Goal: Transaction & Acquisition: Subscribe to service/newsletter

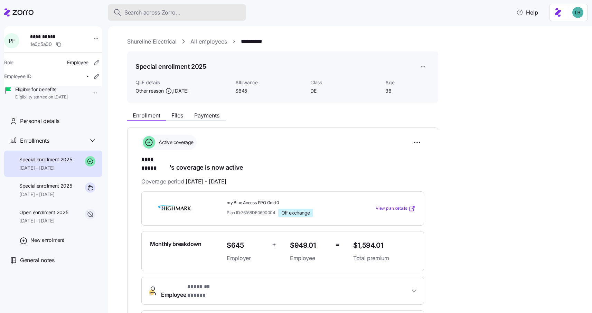
scroll to position [58, 0]
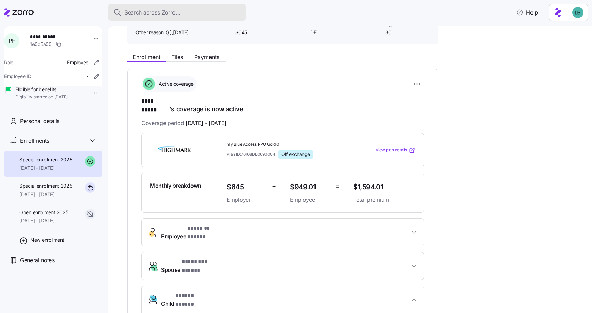
click at [176, 16] on span "Search across Zorro..." at bounding box center [152, 12] width 56 height 9
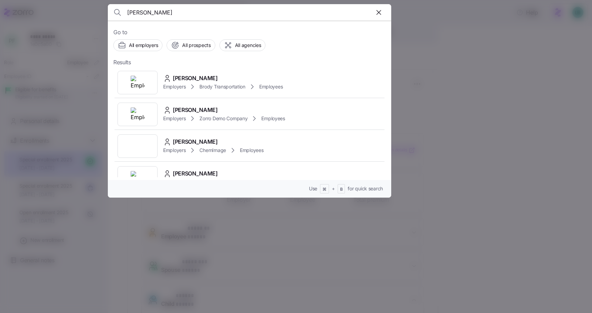
type input "[PERSON_NAME]"
click at [199, 78] on span "[PERSON_NAME]" at bounding box center [195, 78] width 45 height 9
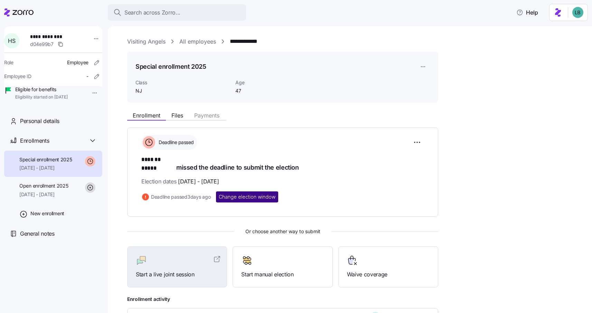
click at [240, 194] on span "Change election window" at bounding box center [247, 197] width 57 height 7
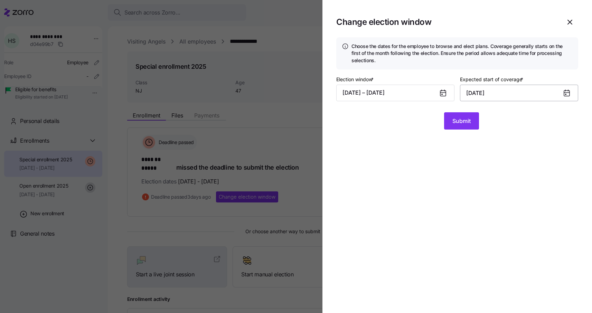
click at [521, 94] on input "October 1, 2025" at bounding box center [519, 93] width 118 height 17
click at [413, 136] on section "Change election window Choose the dates for the employee to browse and elect pl…" at bounding box center [458, 156] width 270 height 313
click at [410, 96] on button "09/17/2025 – 09/20/2025" at bounding box center [395, 93] width 118 height 17
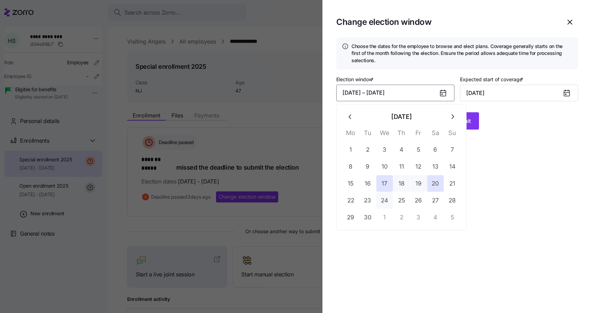
click at [387, 201] on button "24" at bounding box center [385, 200] width 17 height 17
click at [367, 201] on button "23" at bounding box center [368, 200] width 17 height 17
type input "November 1, 2025"
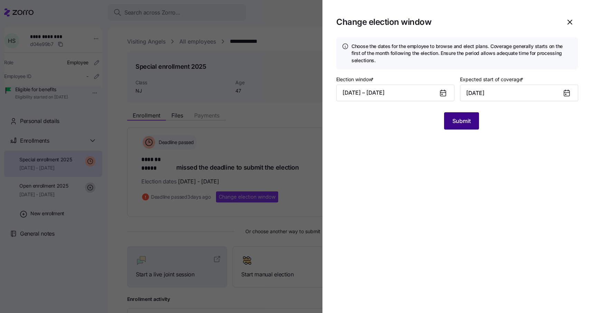
click at [465, 123] on span "Submit" at bounding box center [462, 121] width 18 height 8
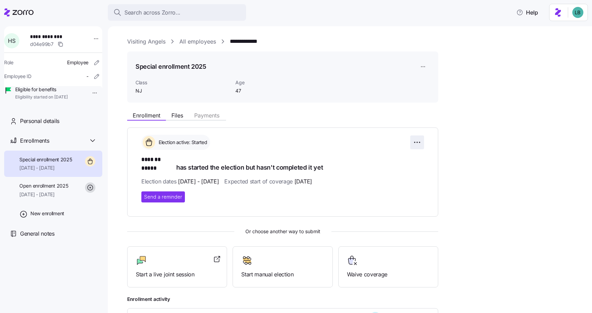
click at [420, 141] on html "**********" at bounding box center [296, 154] width 592 height 309
click at [376, 162] on span "Change election window" at bounding box center [368, 159] width 53 height 7
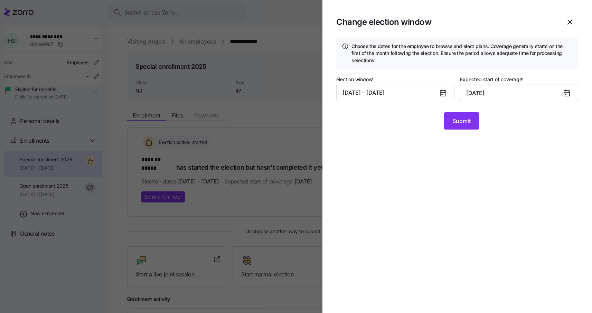
click at [485, 93] on input "November 1, 2025" at bounding box center [519, 93] width 118 height 17
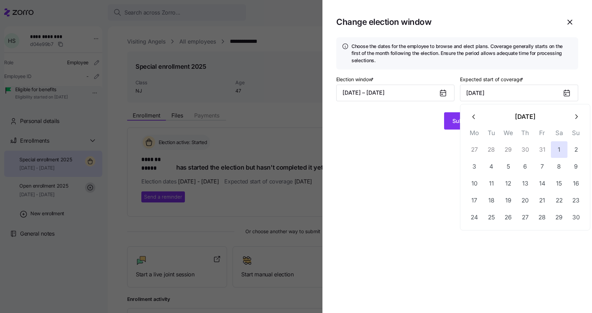
click at [471, 116] on icon "button" at bounding box center [475, 117] width 8 height 8
click at [508, 149] on button "1" at bounding box center [508, 149] width 17 height 17
type input "October 1, 2025"
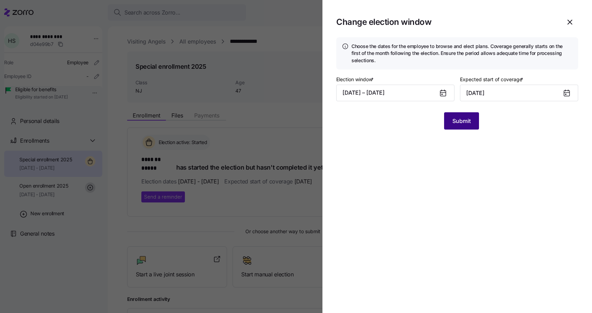
click at [460, 122] on span "Submit" at bounding box center [462, 121] width 18 height 8
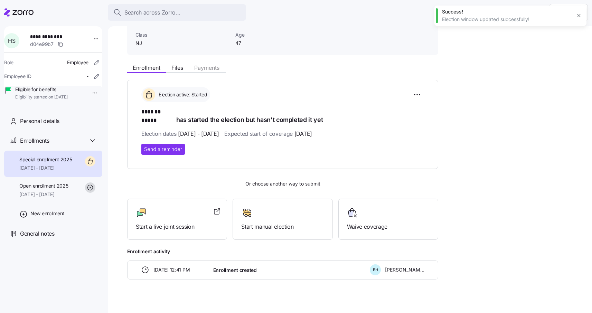
scroll to position [48, 0]
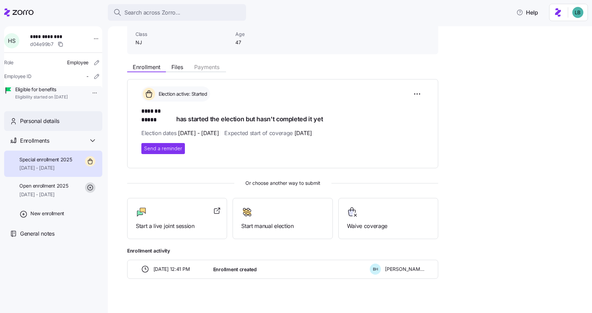
click at [54, 126] on span "Personal details" at bounding box center [39, 121] width 39 height 9
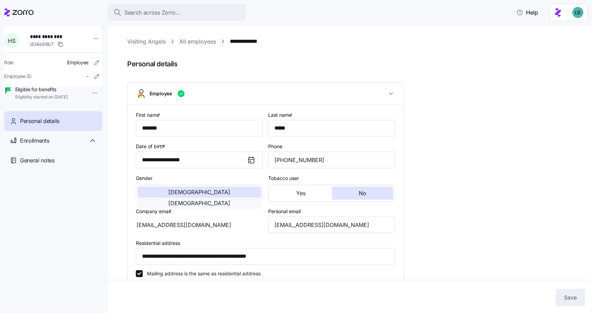
type input "NJ"
click at [225, 201] on span "Female" at bounding box center [199, 204] width 62 height 6
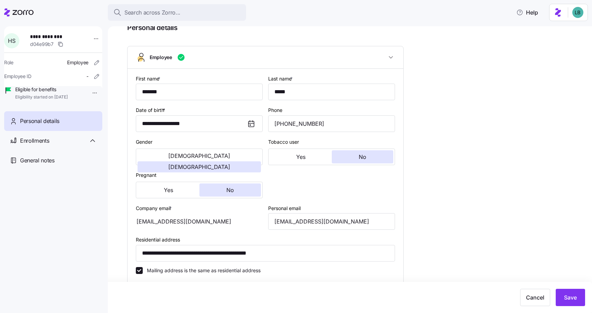
scroll to position [39, 0]
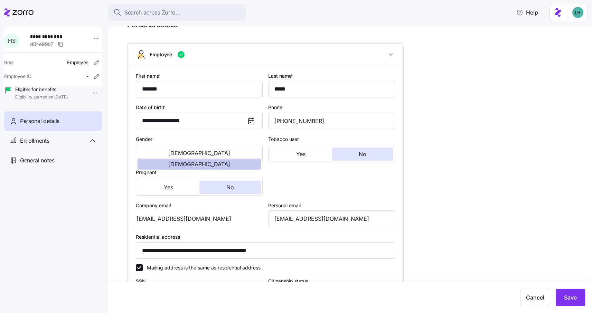
click at [230, 161] on span "Female" at bounding box center [199, 164] width 62 height 6
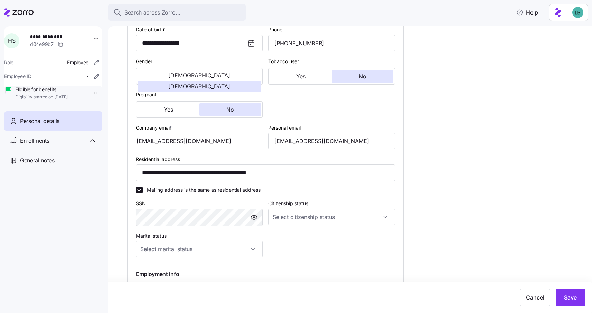
scroll to position [128, 0]
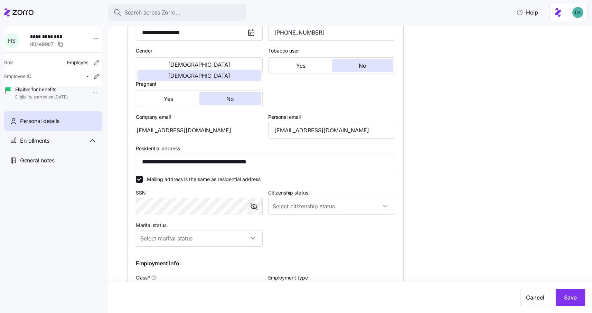
click at [361, 239] on div "**********" at bounding box center [265, 157] width 265 height 354
click at [324, 207] on input "Citizenship status" at bounding box center [331, 206] width 127 height 17
click at [306, 231] on div "US citizen" at bounding box center [331, 228] width 121 height 15
type input "US citizen"
click at [237, 242] on input "Marital status" at bounding box center [199, 238] width 127 height 17
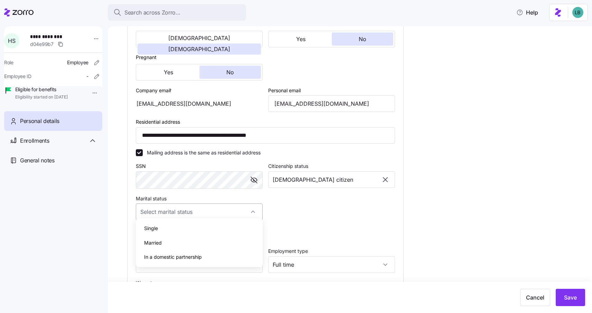
scroll to position [164, 0]
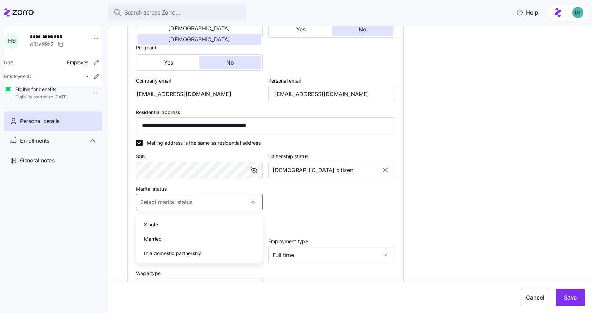
click at [202, 240] on div "Married" at bounding box center [199, 239] width 121 height 15
type input "Married"
click at [313, 217] on div "**********" at bounding box center [265, 121] width 265 height 354
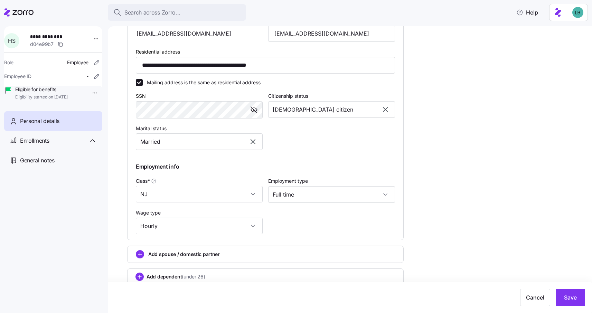
scroll to position [234, 0]
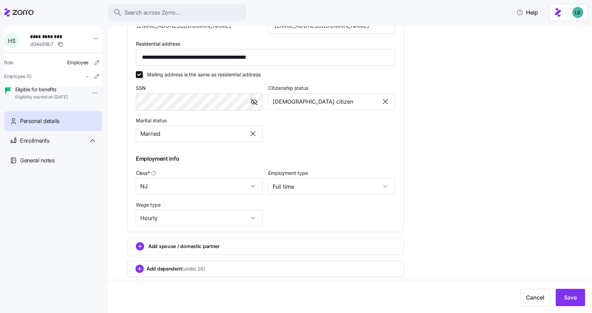
click at [417, 177] on div "**********" at bounding box center [354, 55] width 455 height 500
click at [571, 299] on span "Save" at bounding box center [570, 298] width 13 height 8
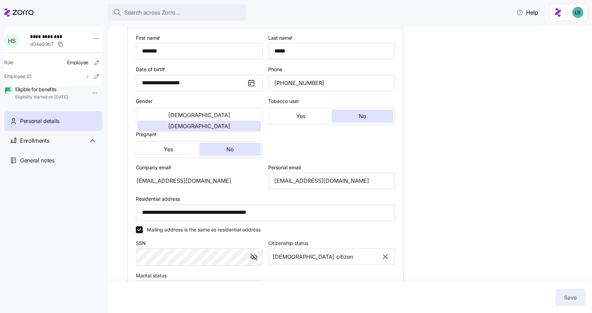
scroll to position [0, 0]
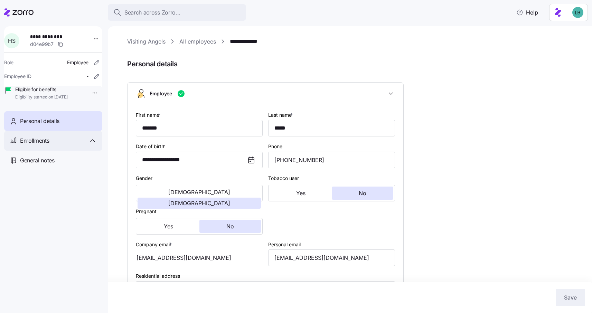
click at [63, 145] on div "Enrollments" at bounding box center [58, 141] width 77 height 9
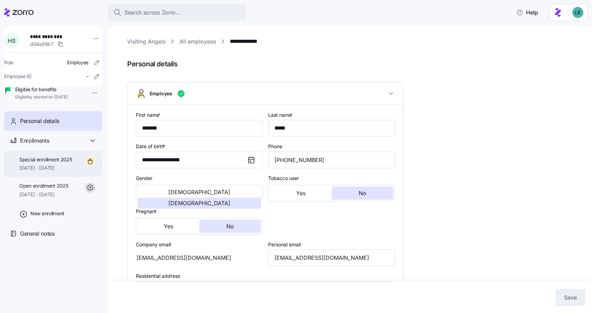
click at [60, 163] on span "Special enrollment 2025" at bounding box center [45, 159] width 53 height 7
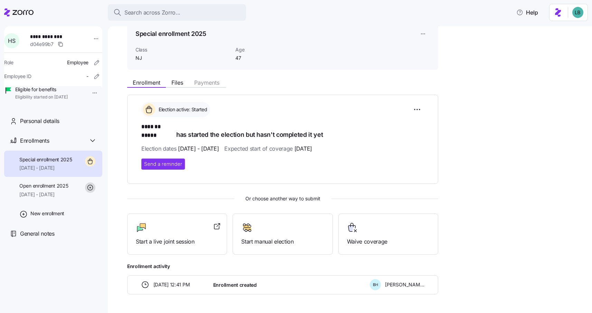
scroll to position [48, 0]
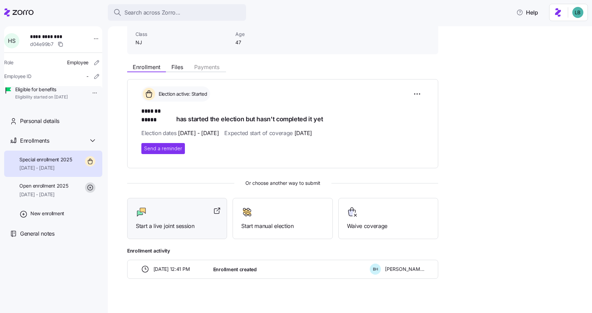
click at [182, 211] on div "Start a live joint session" at bounding box center [177, 219] width 83 height 24
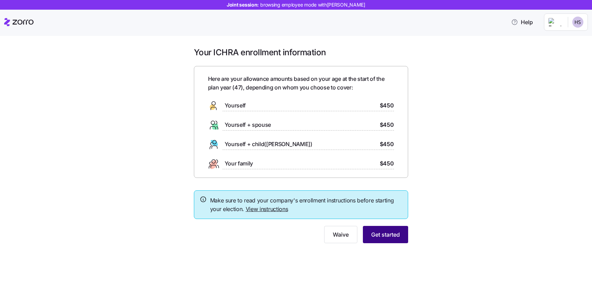
click at [388, 235] on span "Get started" at bounding box center [385, 235] width 29 height 8
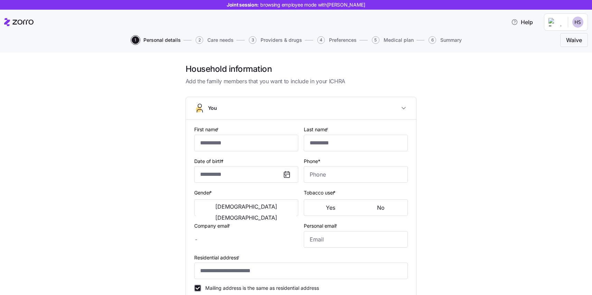
type input "*******"
type input "*****"
type input "mrssteel1022@gmail.com"
type input "**********"
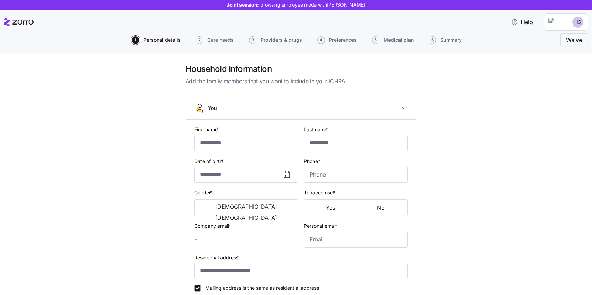
checkbox input "true"
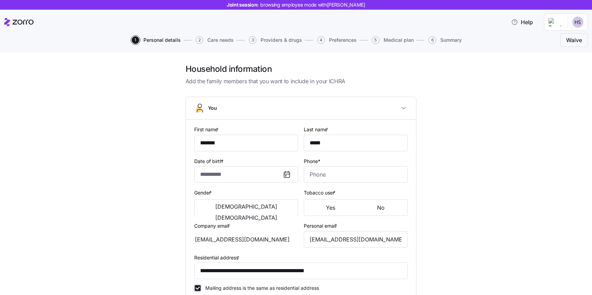
type input "**********"
type input "(609) 551-8891"
type input "US citizen"
type input "Married"
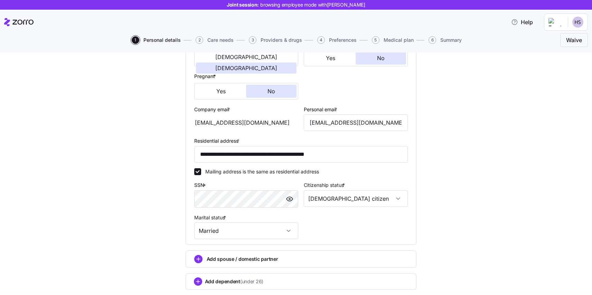
scroll to position [194, 0]
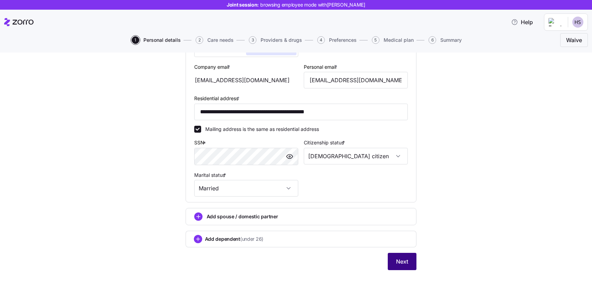
click at [404, 259] on span "Next" at bounding box center [402, 262] width 12 height 8
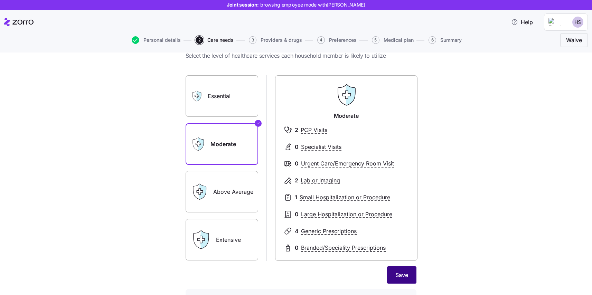
scroll to position [29, 0]
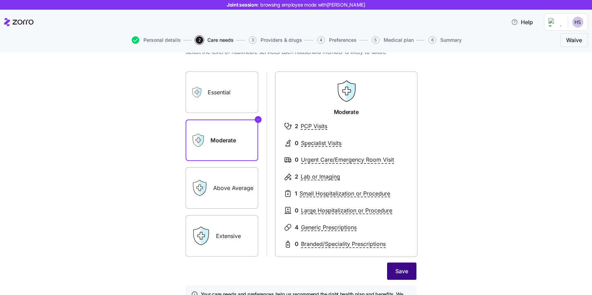
click at [402, 270] on span "Save" at bounding box center [402, 271] width 13 height 8
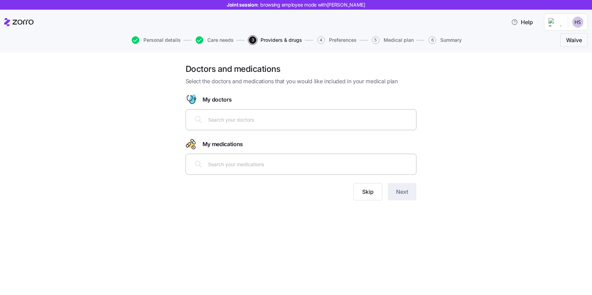
click at [217, 166] on input "text" at bounding box center [310, 164] width 204 height 8
click at [372, 194] on span "Skip" at bounding box center [367, 192] width 11 height 8
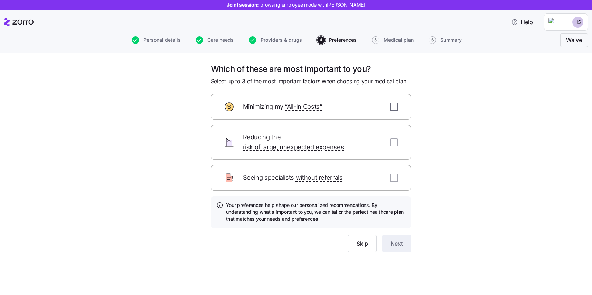
click at [393, 107] on input "checkbox" at bounding box center [394, 107] width 8 height 8
checkbox input "true"
click at [393, 140] on input "checkbox" at bounding box center [394, 142] width 8 height 8
checkbox input "true"
click at [392, 174] on input "checkbox" at bounding box center [394, 178] width 8 height 8
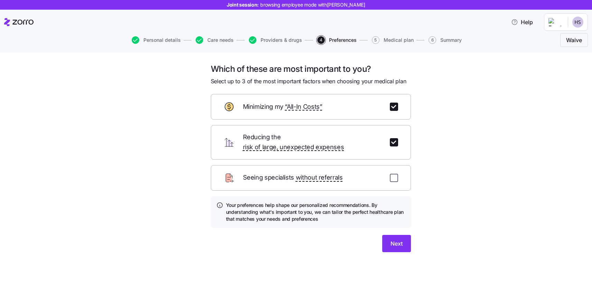
checkbox input "true"
click at [396, 240] on span "Next" at bounding box center [397, 244] width 12 height 8
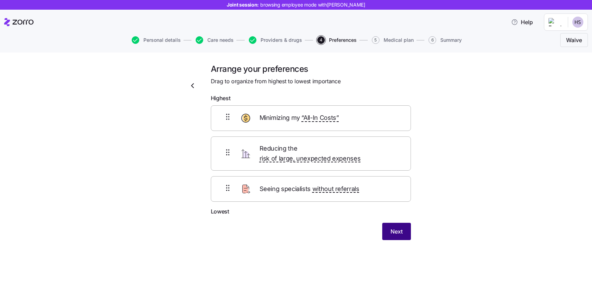
click at [401, 228] on span "Next" at bounding box center [397, 232] width 12 height 8
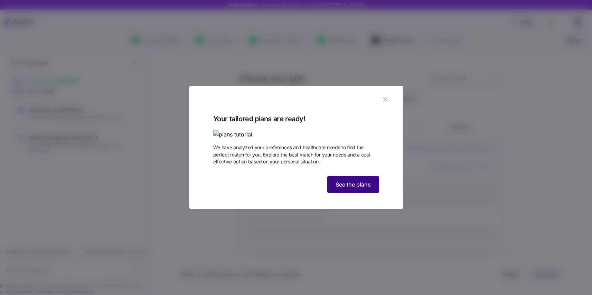
click at [347, 189] on span "See the plans" at bounding box center [353, 184] width 35 height 8
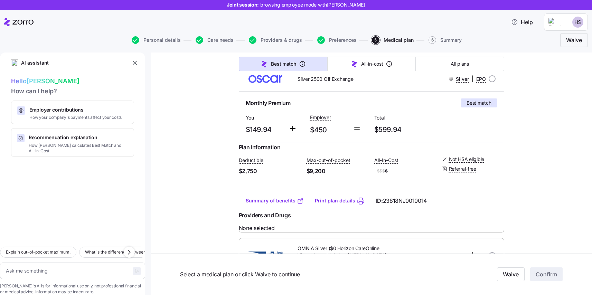
scroll to position [104, 0]
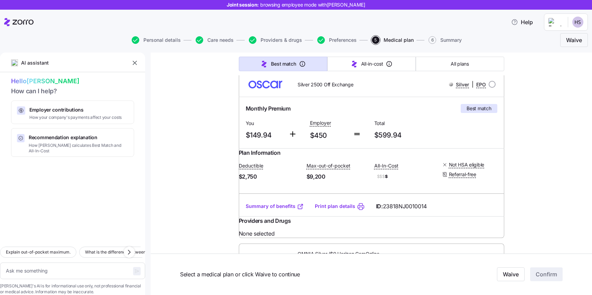
click at [270, 210] on link "Summary of benefits" at bounding box center [275, 206] width 58 height 7
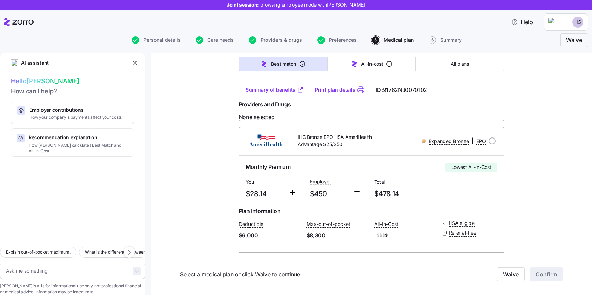
scroll to position [1104, 0]
click at [278, 94] on link "Summary of benefits" at bounding box center [275, 90] width 58 height 7
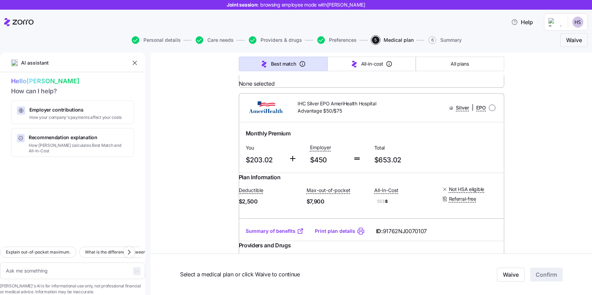
scroll to position [1486, 0]
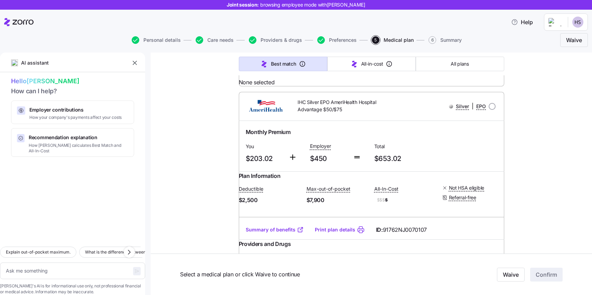
click at [271, 58] on link "Summary of benefits" at bounding box center [275, 55] width 58 height 7
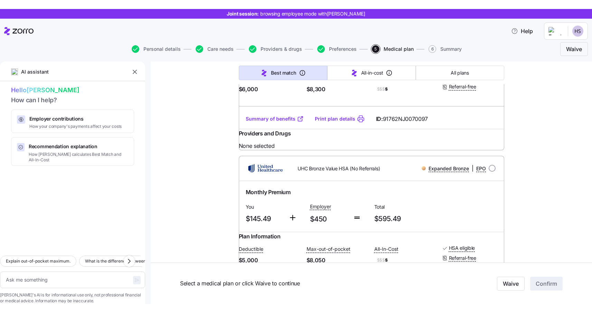
scroll to position [1274, 0]
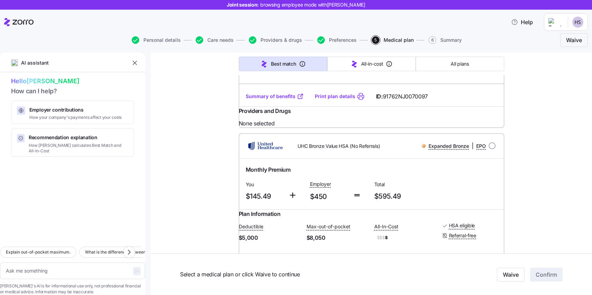
type textarea "x"
